Goal: Navigation & Orientation: Find specific page/section

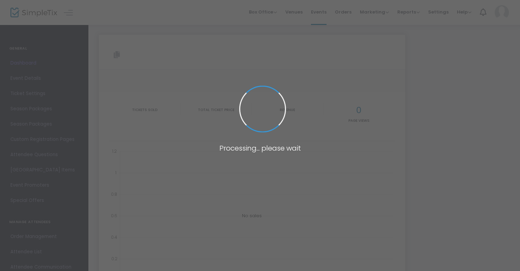
type input "[URL][DOMAIN_NAME][PERSON_NAME]"
